Goal: Task Accomplishment & Management: Complete application form

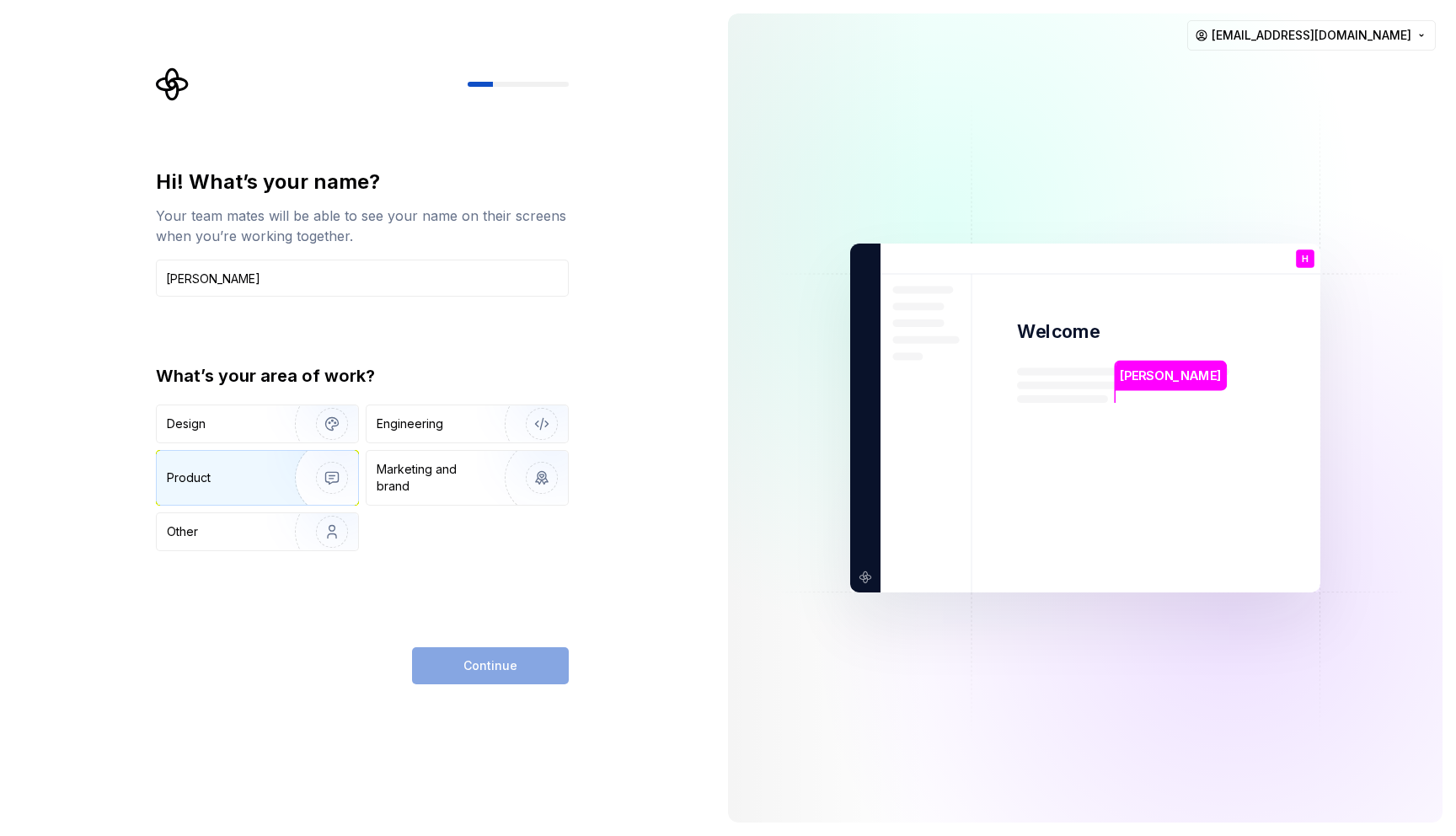
type input "Hıdır KESER"
click at [331, 477] on img "button" at bounding box center [321, 477] width 108 height 113
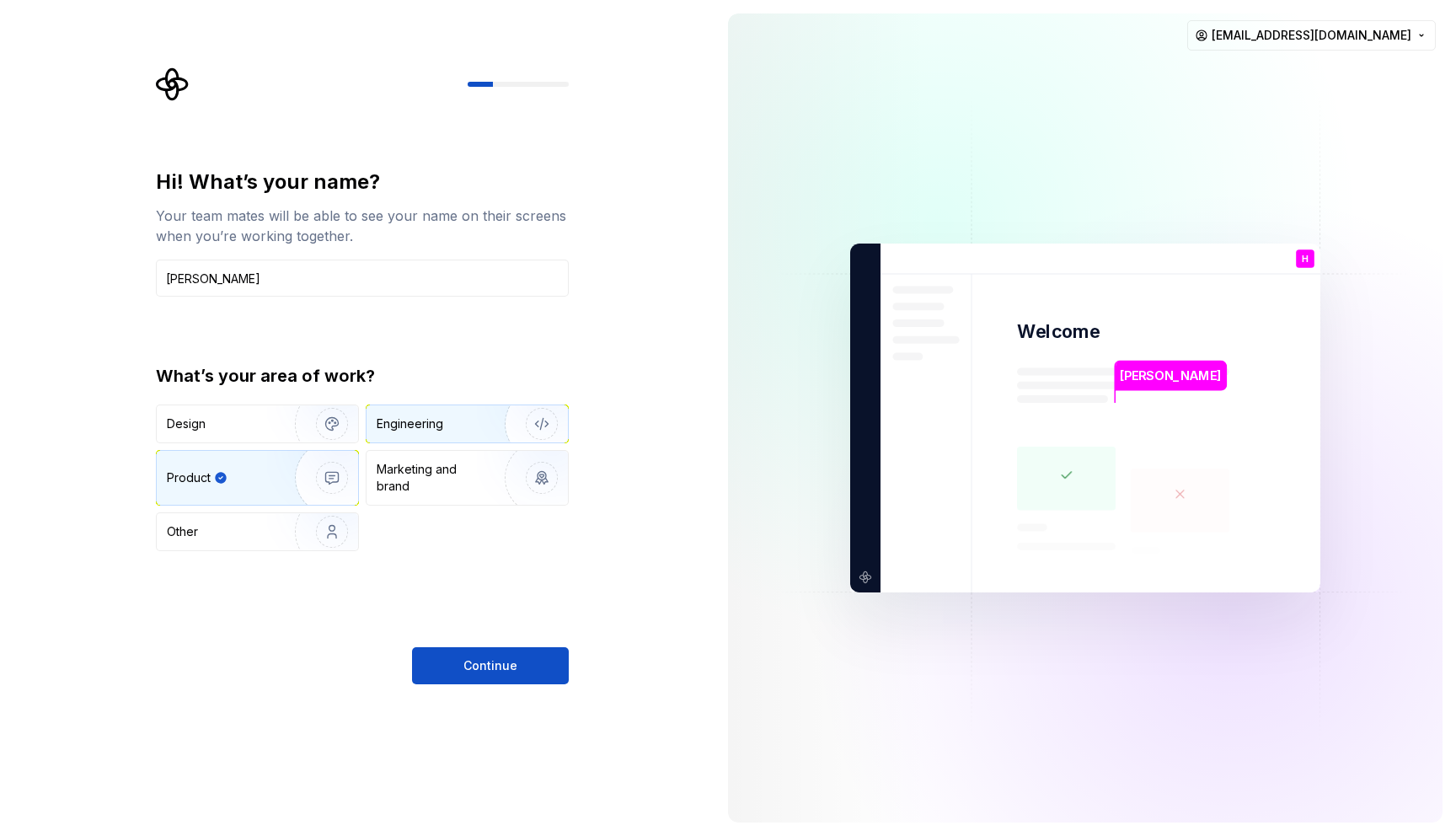
click at [486, 418] on img "button" at bounding box center [531, 424] width 108 height 113
click at [337, 474] on img "button" at bounding box center [321, 477] width 108 height 113
click at [419, 475] on div "Marketing and brand" at bounding box center [433, 477] width 114 height 33
click at [432, 435] on div "Engineering" at bounding box center [467, 423] width 201 height 37
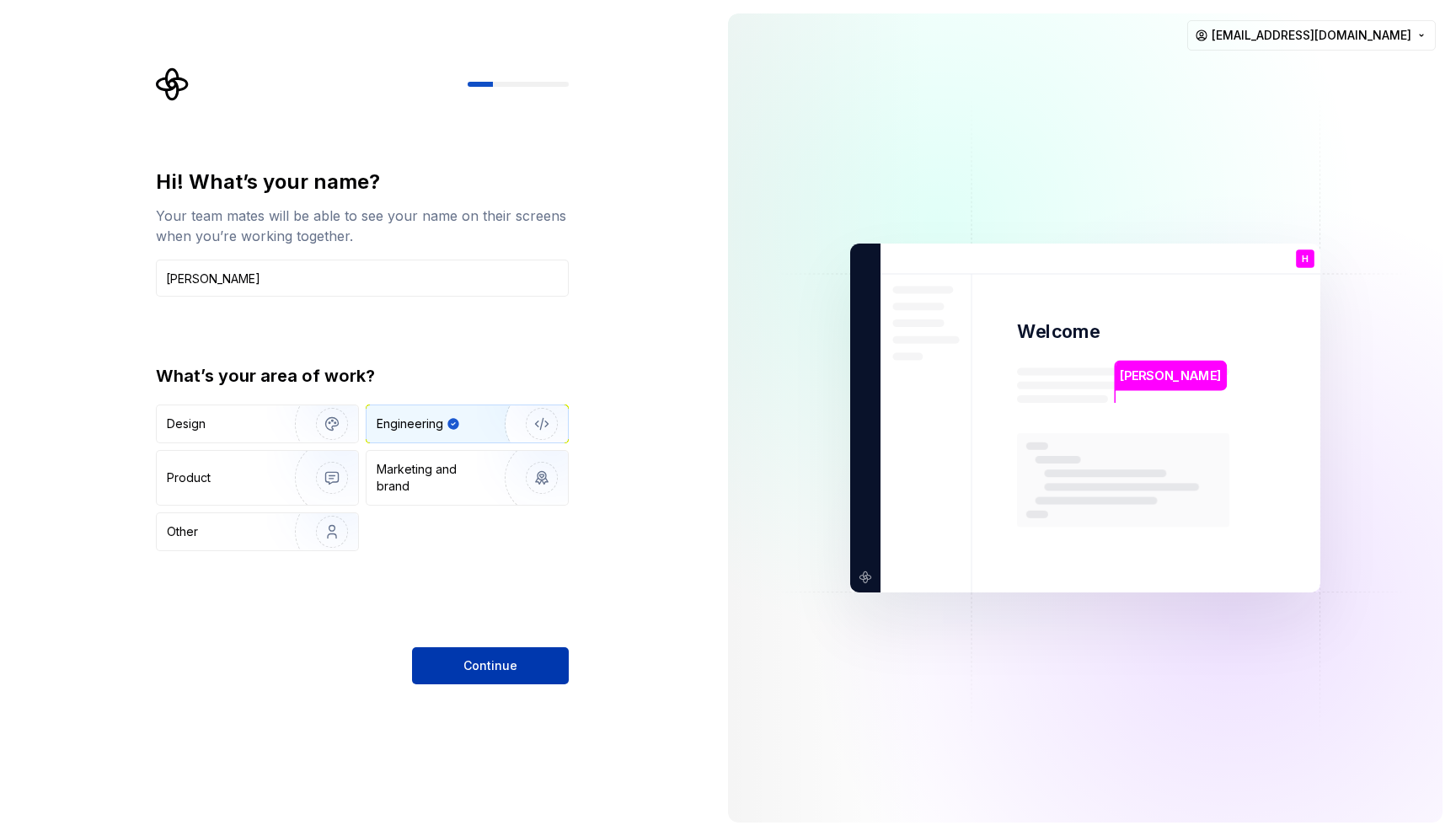
click at [500, 667] on span "Continue" at bounding box center [490, 666] width 54 height 17
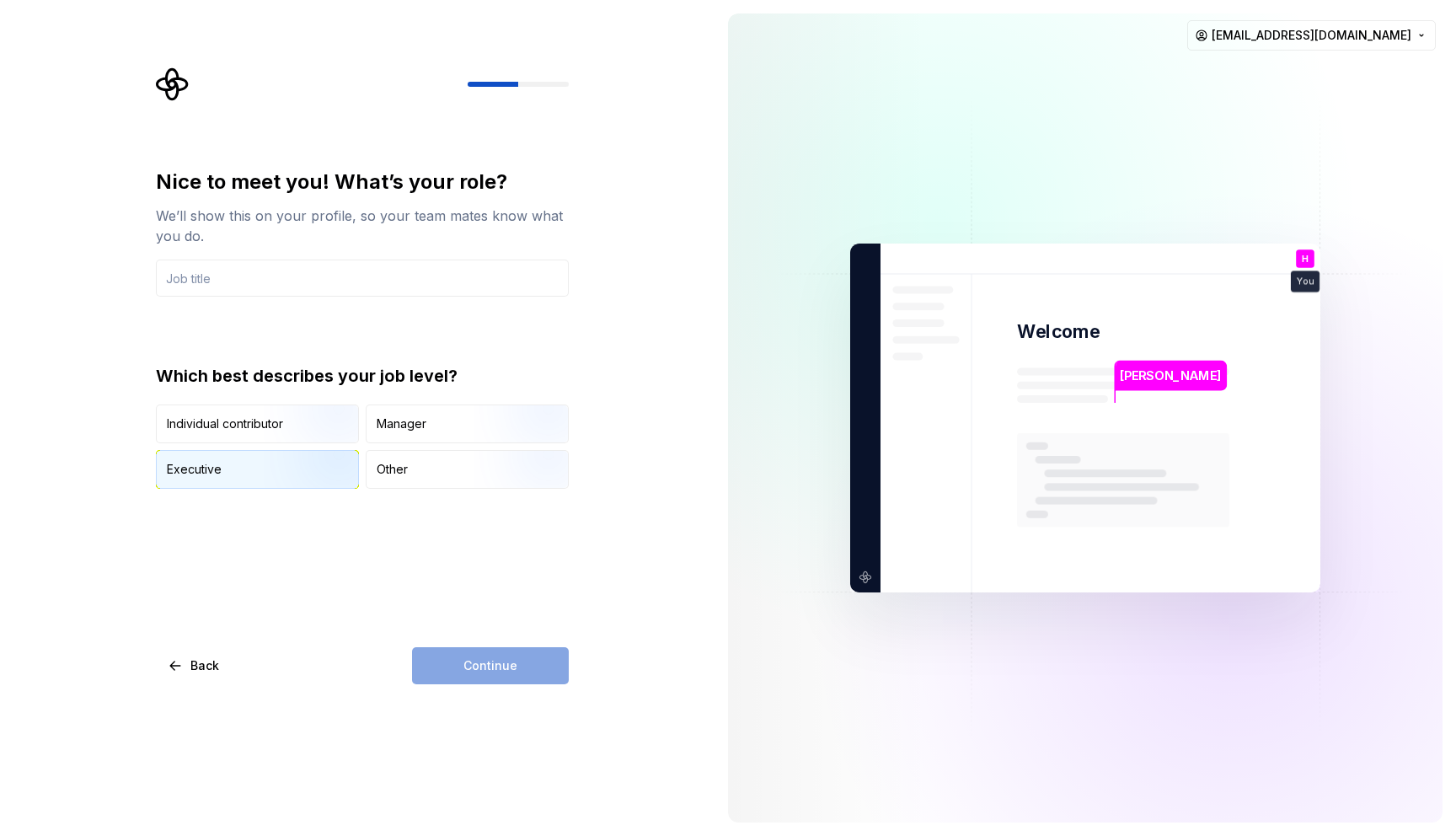
click at [299, 459] on img "button" at bounding box center [318, 490] width 108 height 113
click at [510, 658] on div "Continue" at bounding box center [490, 665] width 157 height 37
click at [494, 670] on div "Continue" at bounding box center [490, 665] width 157 height 37
click at [384, 464] on div "Other" at bounding box center [392, 469] width 31 height 17
click at [297, 456] on img "button" at bounding box center [318, 490] width 108 height 113
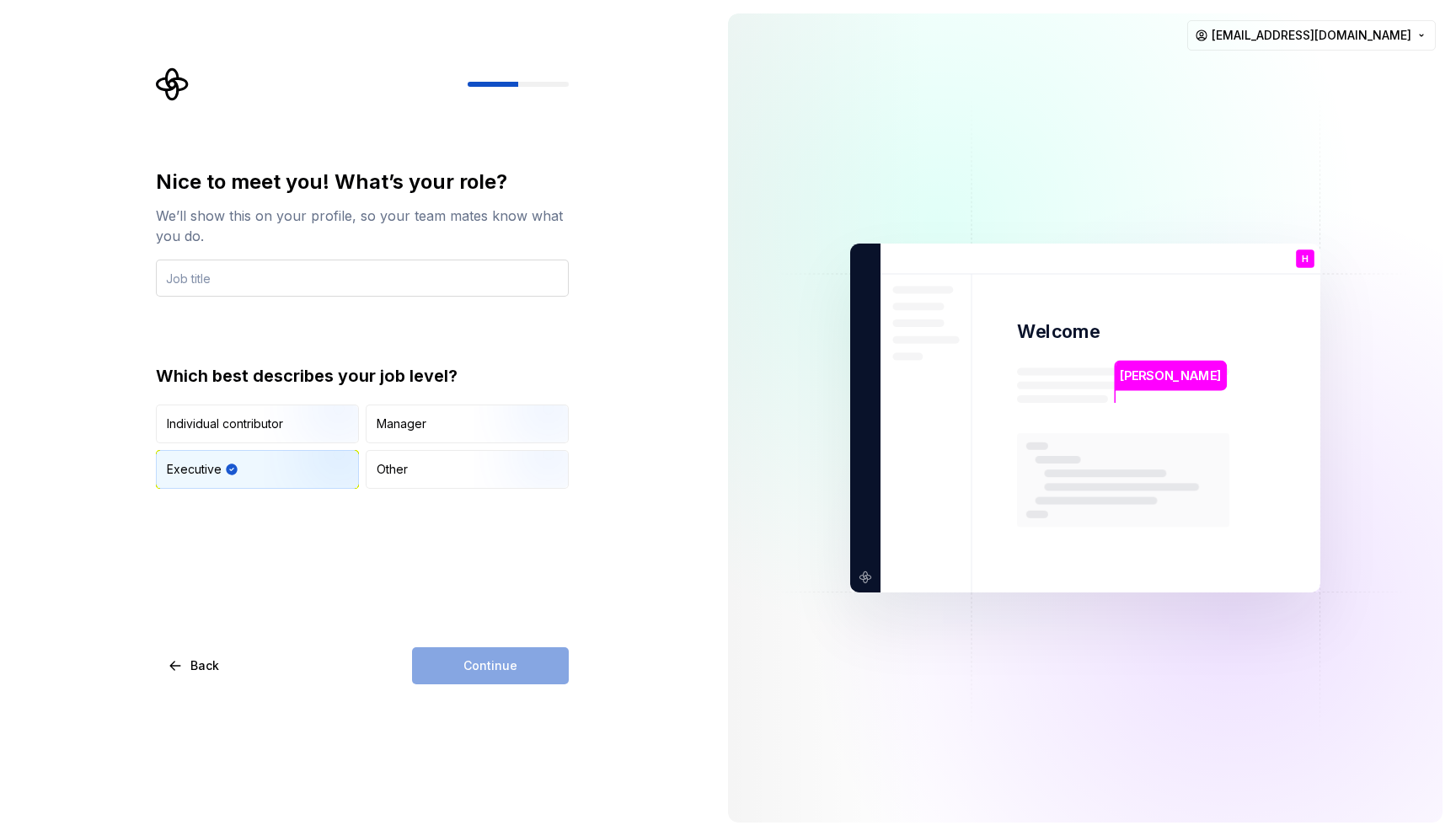
click at [228, 277] on input "text" at bounding box center [362, 277] width 413 height 37
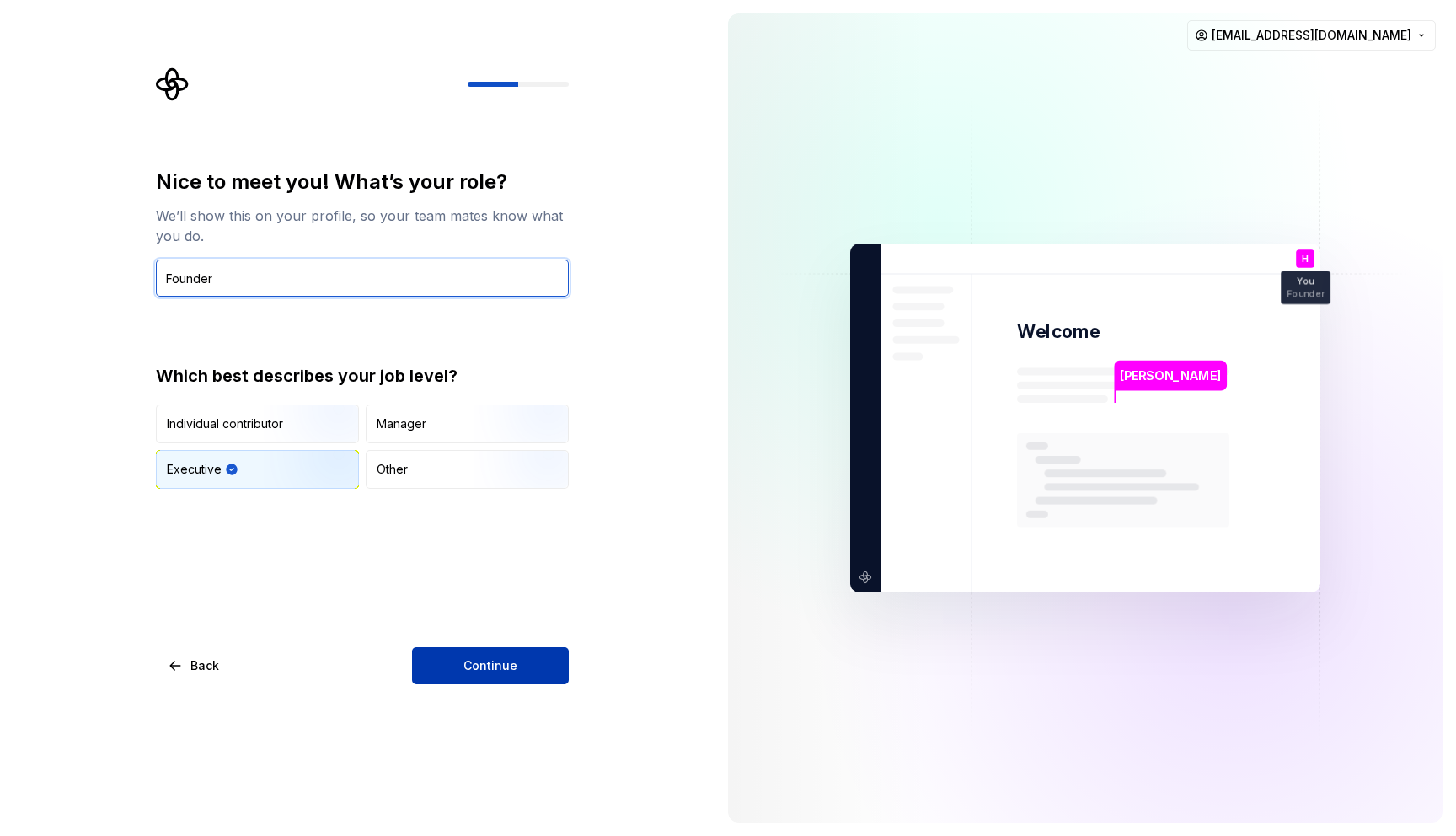
type input "Founder"
click at [477, 656] on button "Continue" at bounding box center [490, 665] width 157 height 37
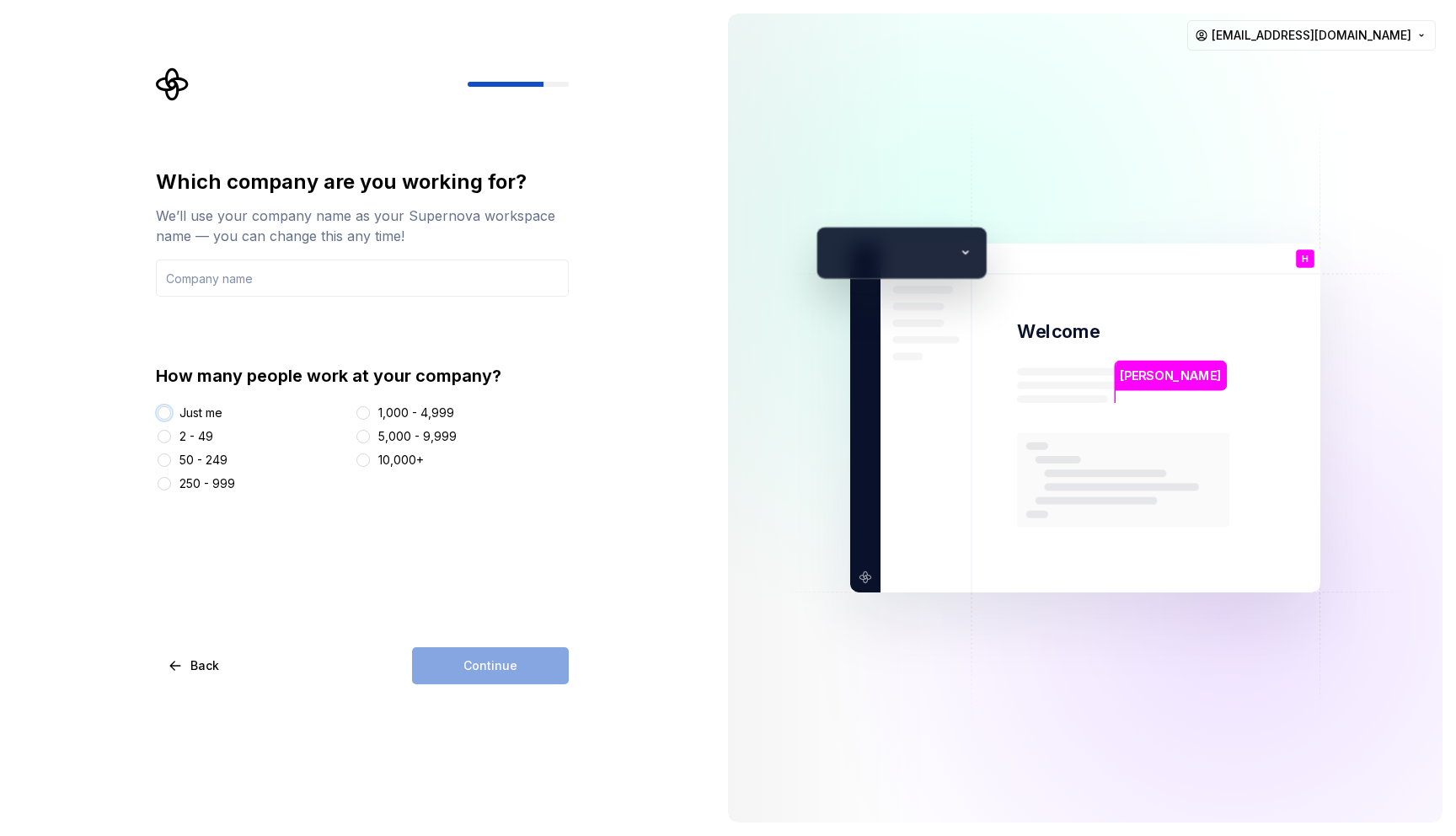
click at [163, 412] on button "Just me" at bounding box center [164, 412] width 14 height 14
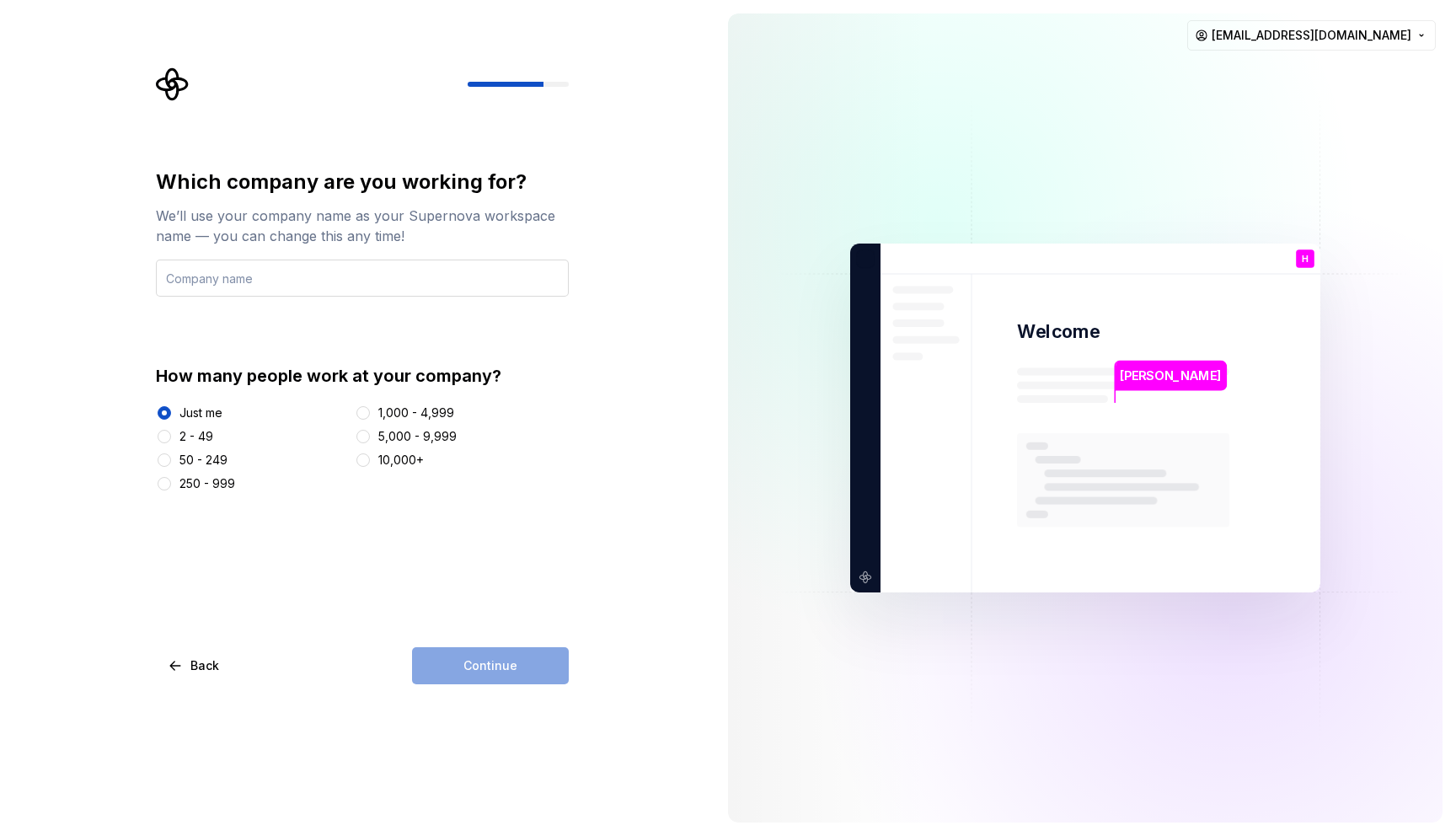
click at [310, 280] on input "text" at bounding box center [362, 277] width 413 height 37
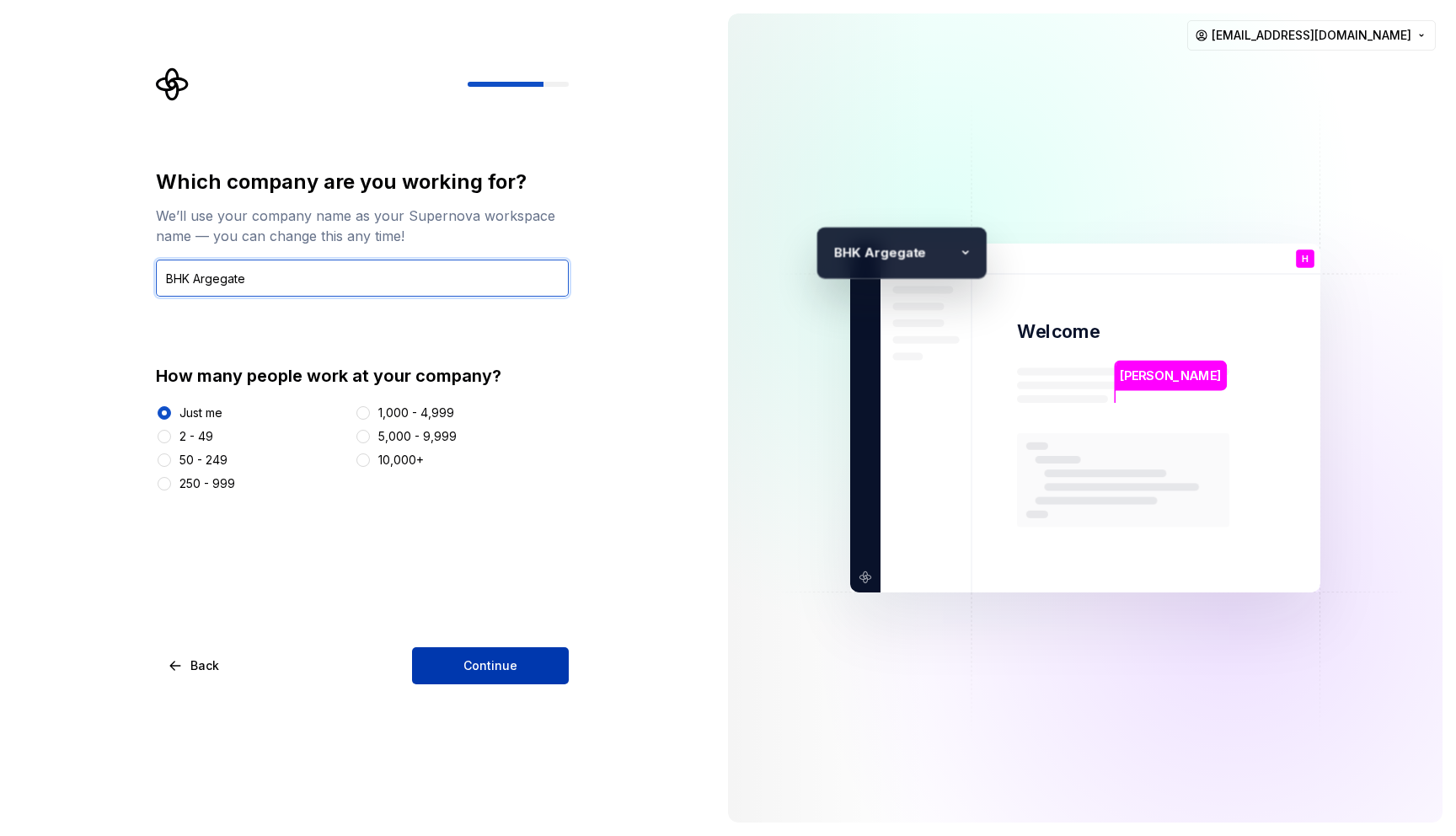
type input "BHK Argegate"
click at [460, 664] on button "Continue" at bounding box center [490, 665] width 157 height 37
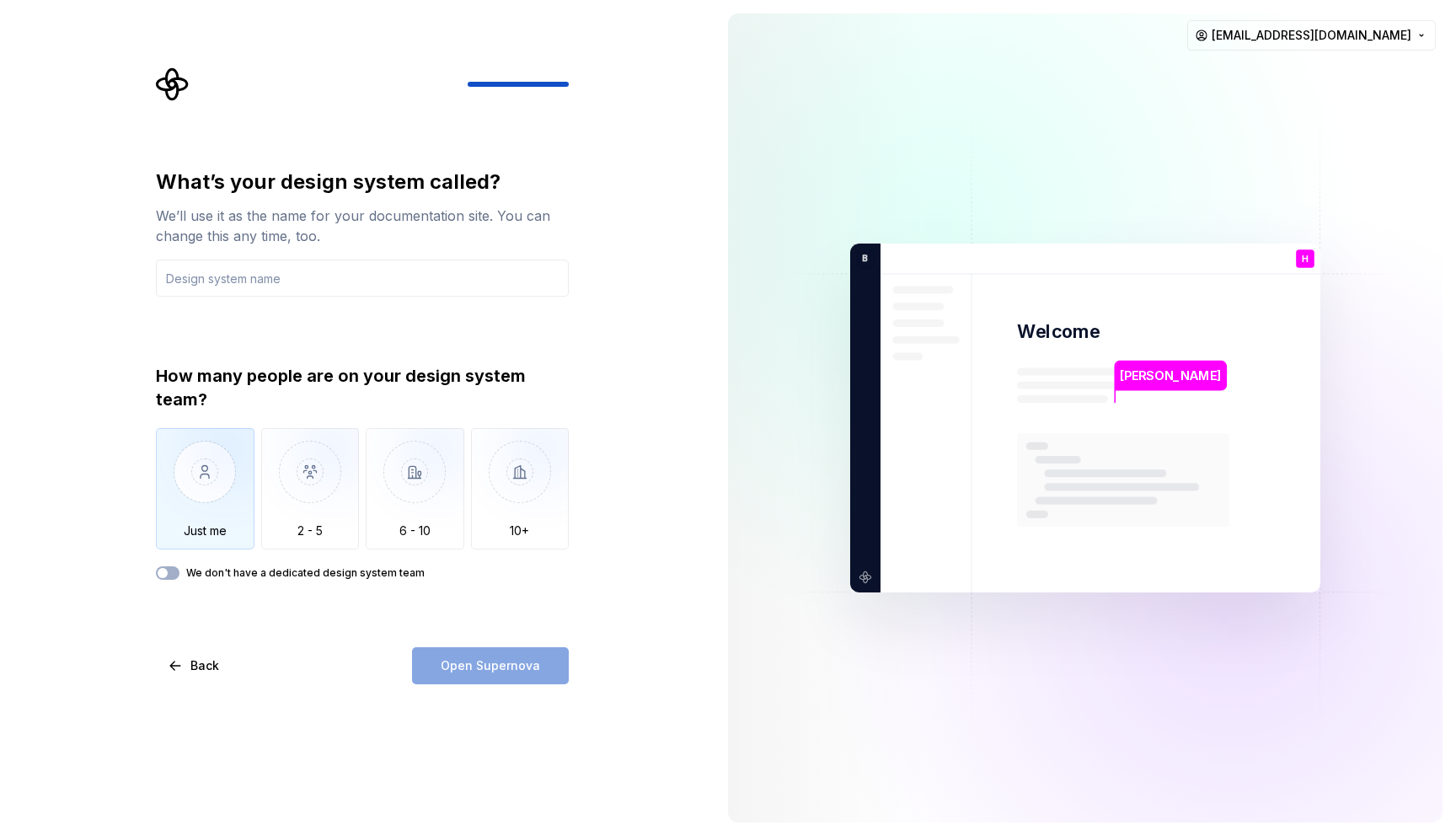
click at [208, 498] on img "button" at bounding box center [205, 484] width 98 height 113
click at [490, 672] on div "Open Supernova" at bounding box center [490, 665] width 157 height 37
click at [250, 284] on input "text" at bounding box center [362, 277] width 413 height 37
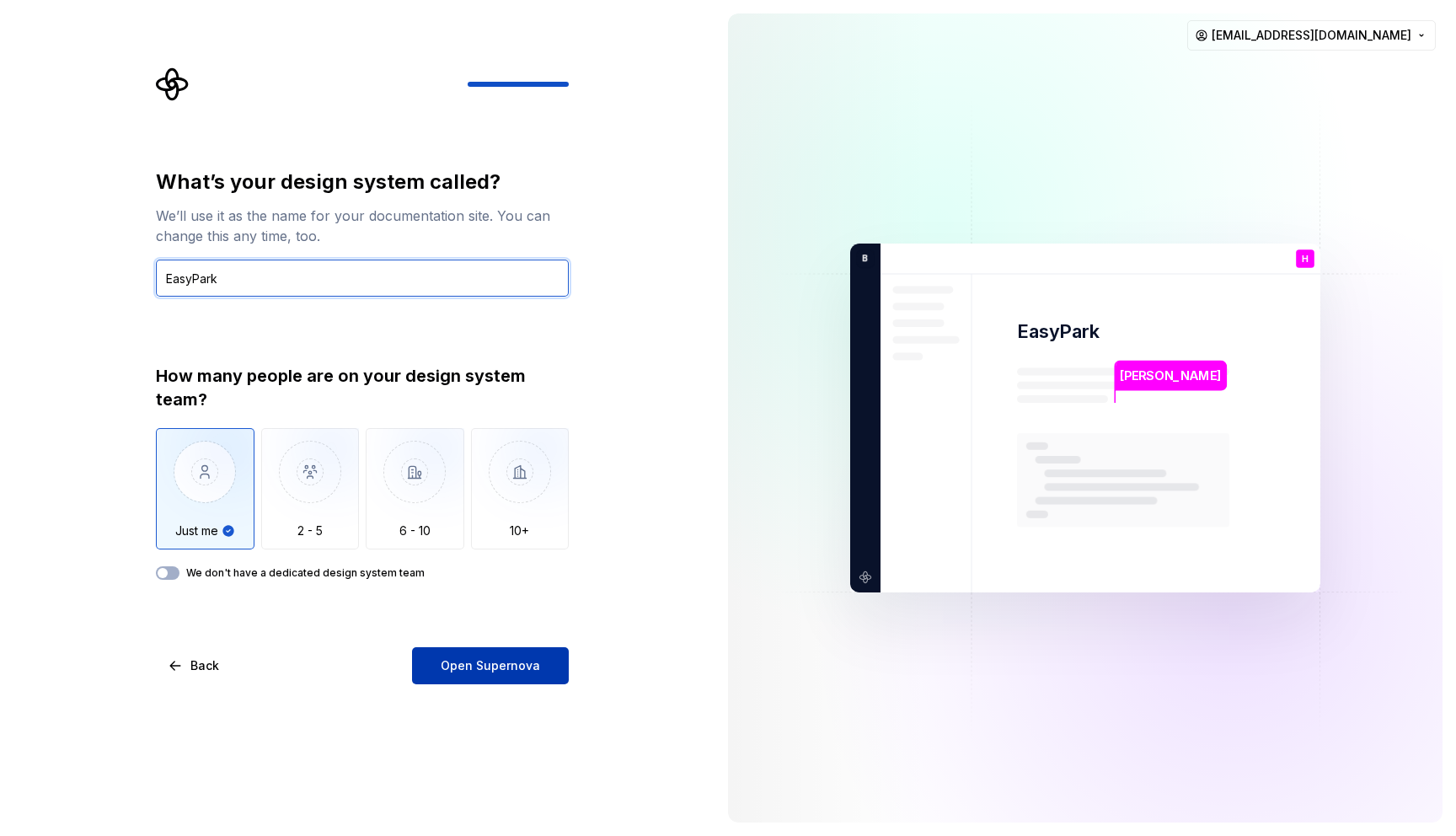
type input "EasyPark"
click at [487, 668] on span "Open Supernova" at bounding box center [490, 666] width 99 height 17
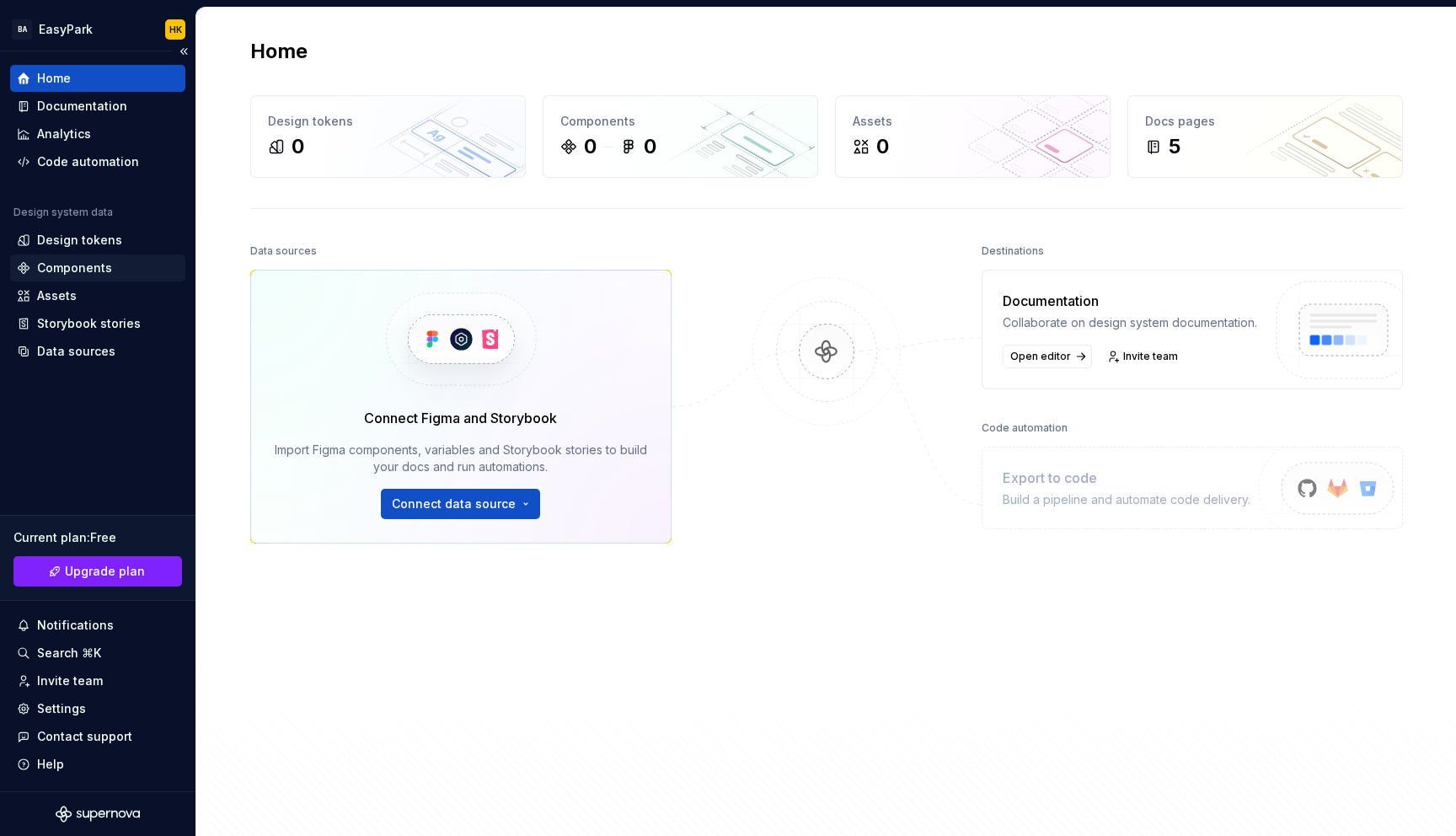
click at [96, 273] on div "Components" at bounding box center [74, 268] width 75 height 17
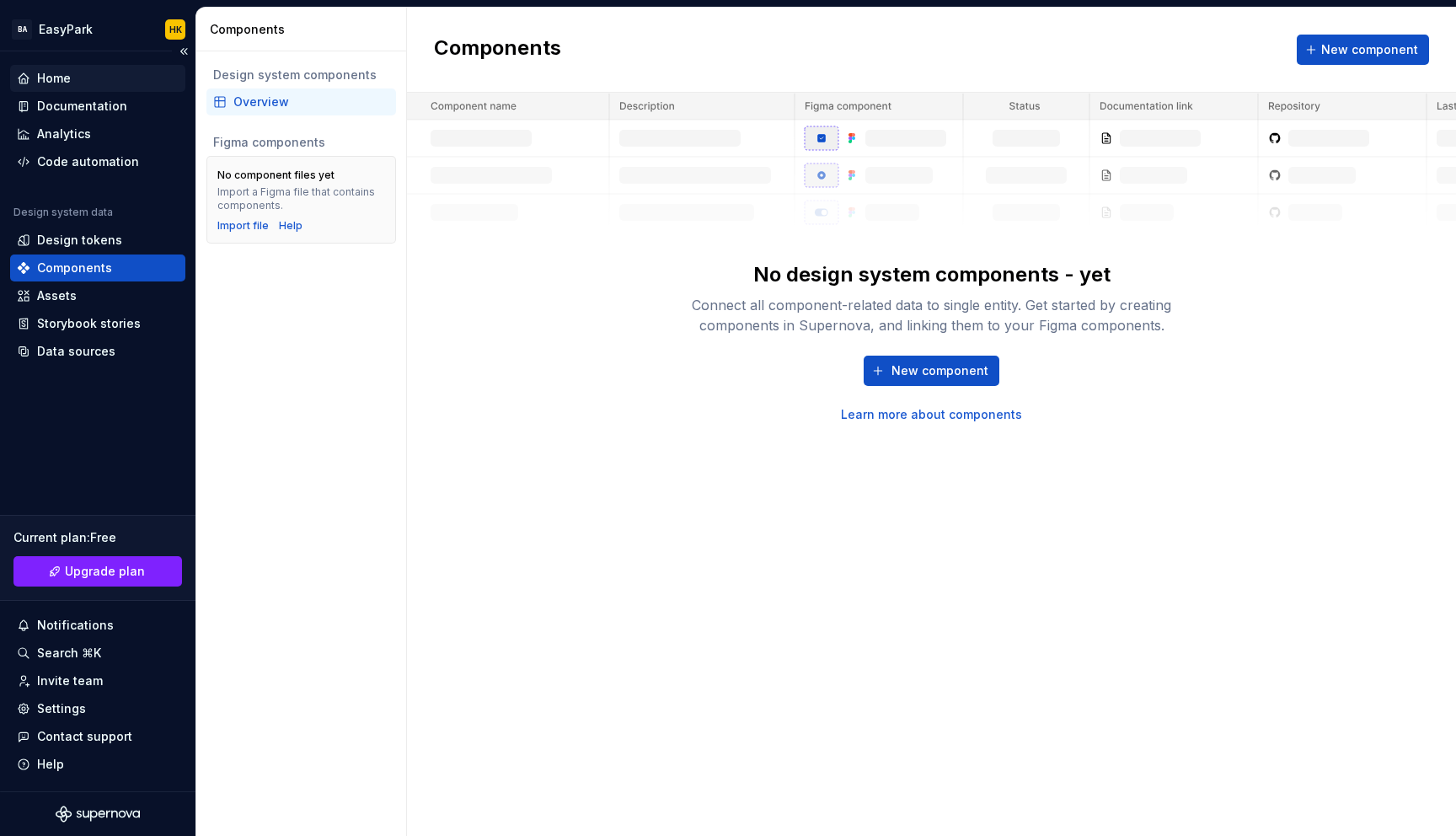
click at [51, 80] on div "Home" at bounding box center [53, 79] width 33 height 17
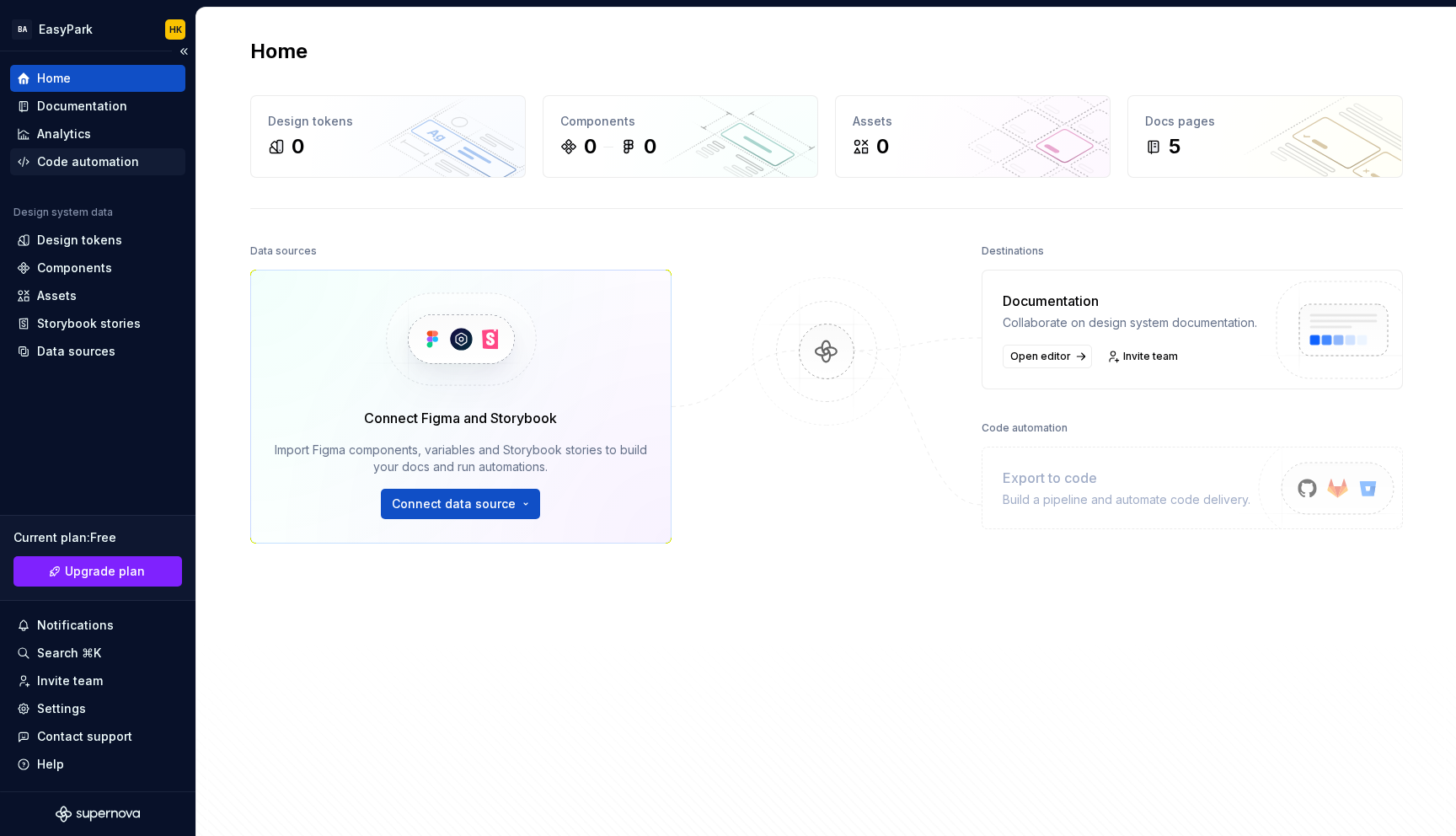
click at [107, 157] on div "Code automation" at bounding box center [87, 162] width 102 height 17
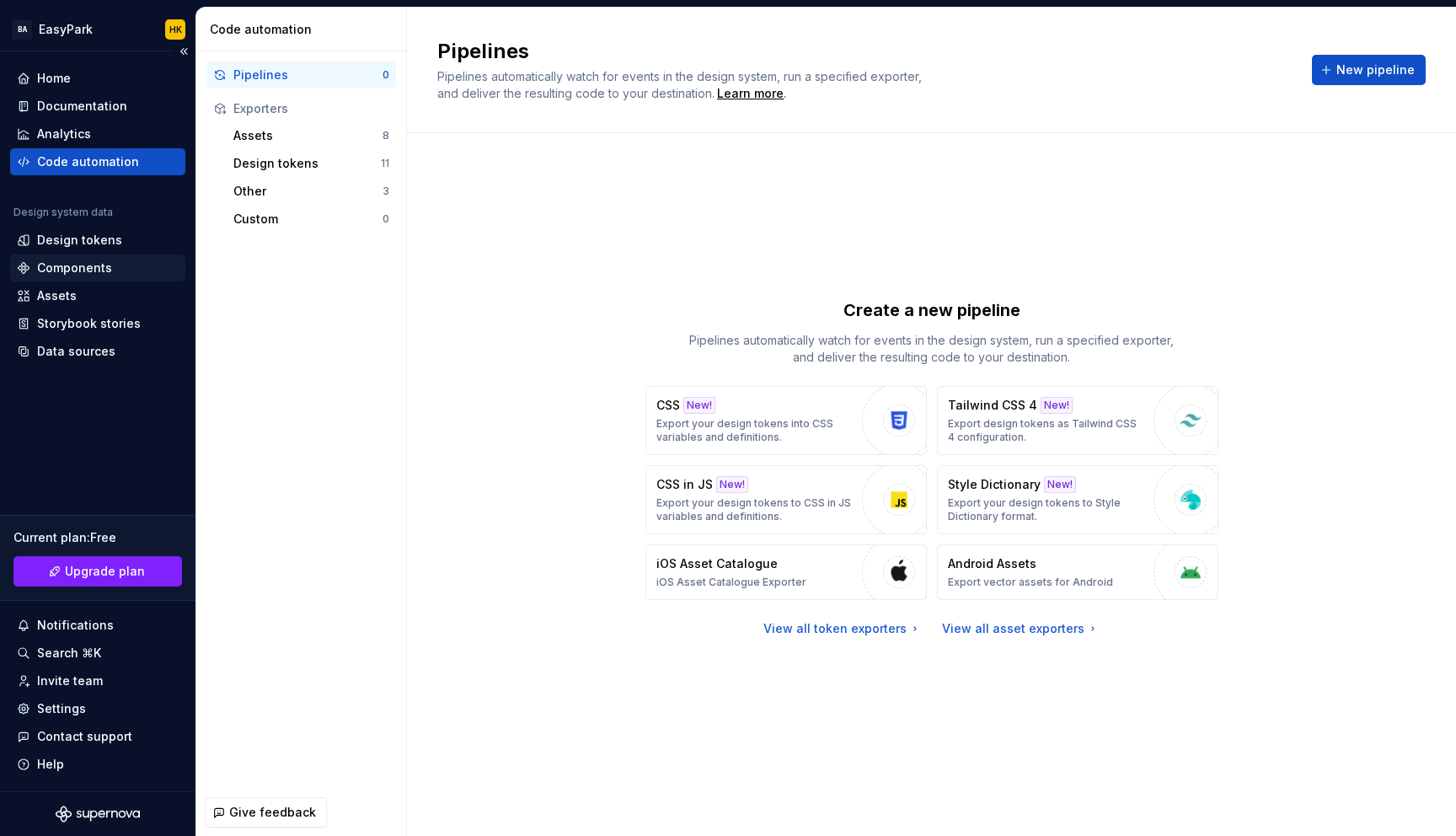
click at [74, 274] on div "Components" at bounding box center [74, 268] width 75 height 17
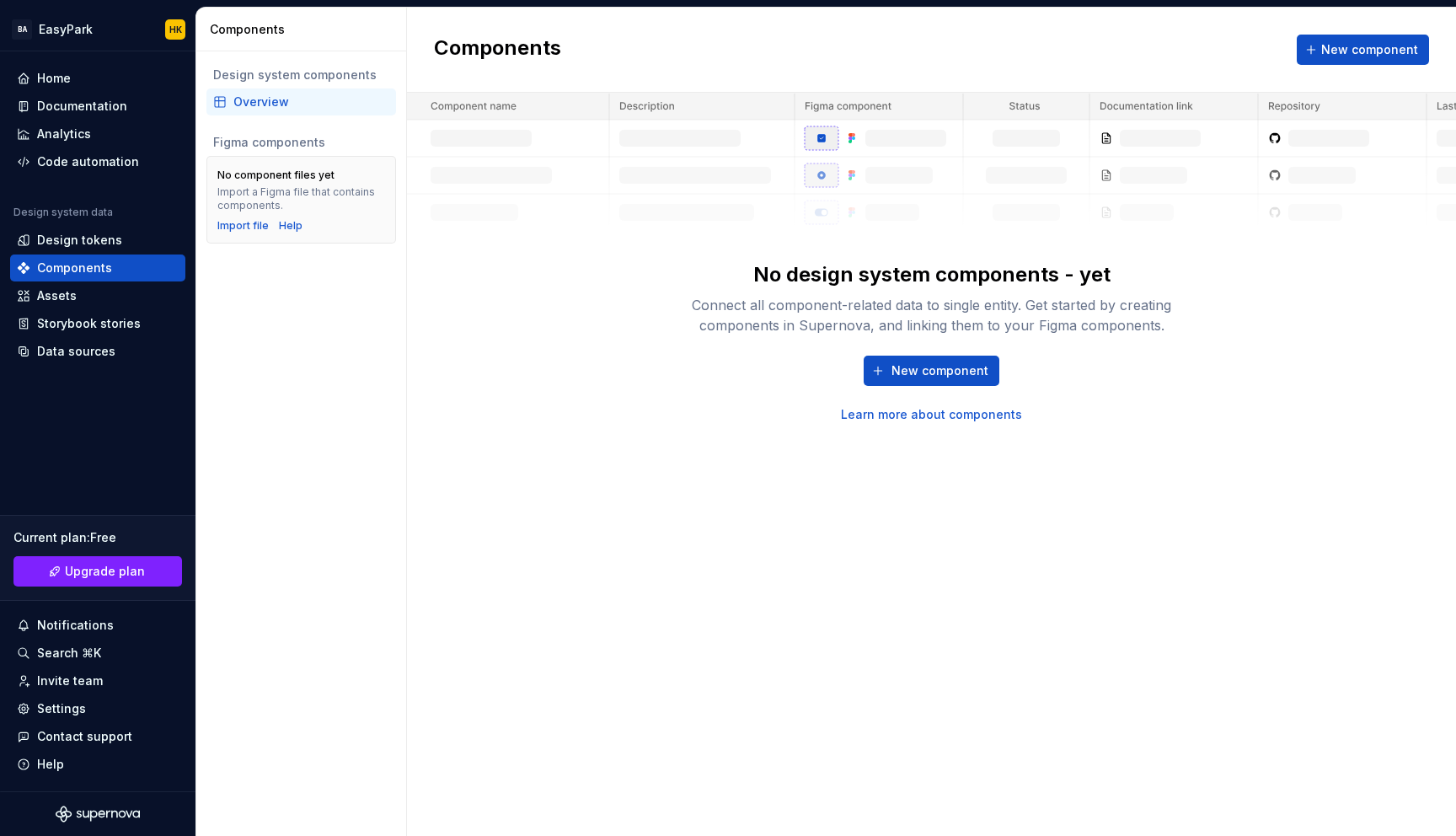
click at [838, 102] on img at bounding box center [931, 161] width 1049 height 138
